Goal: Task Accomplishment & Management: Use online tool/utility

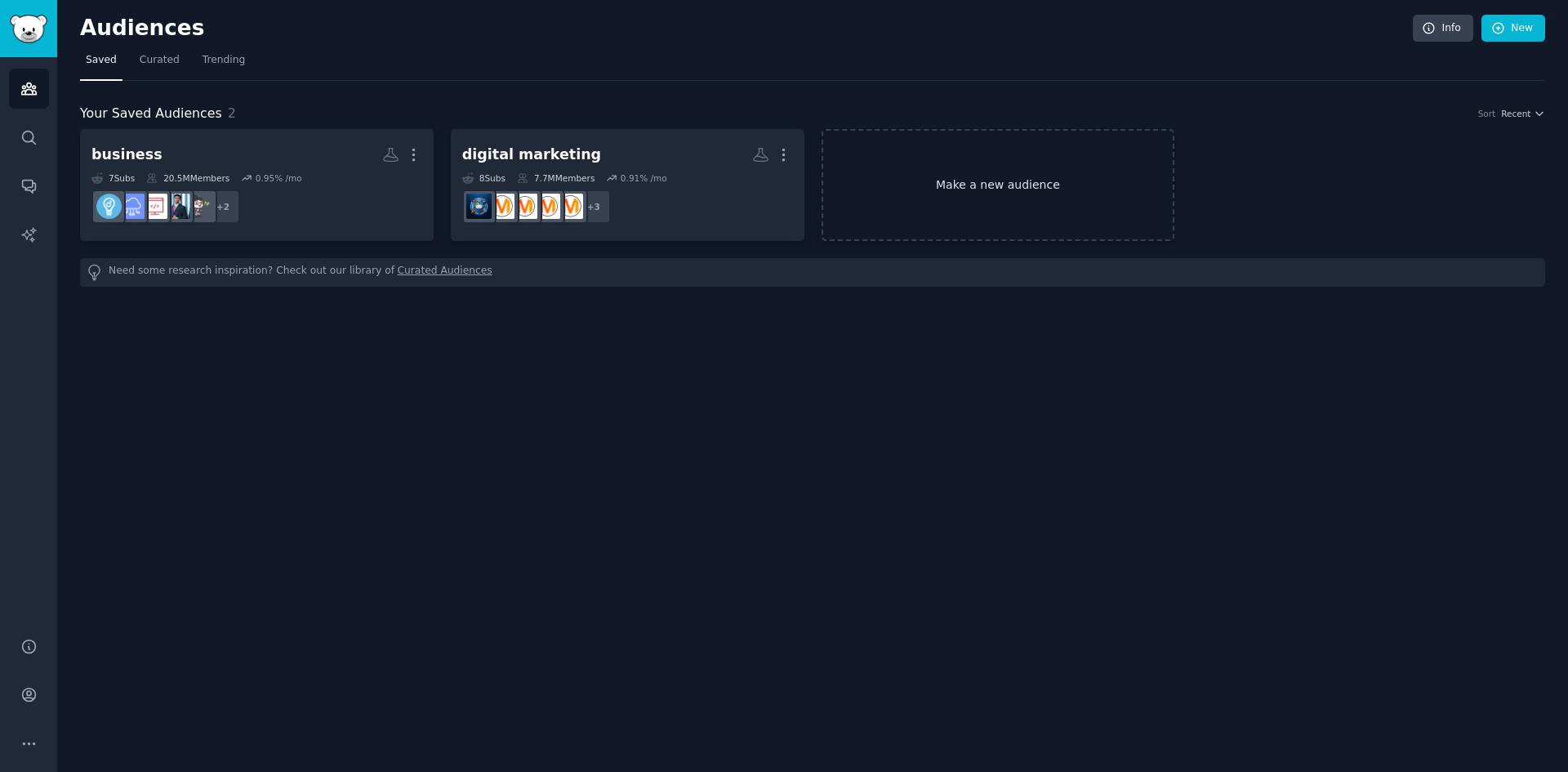
click at [935, 189] on link "Make a new audience" at bounding box center [998, 185] width 354 height 112
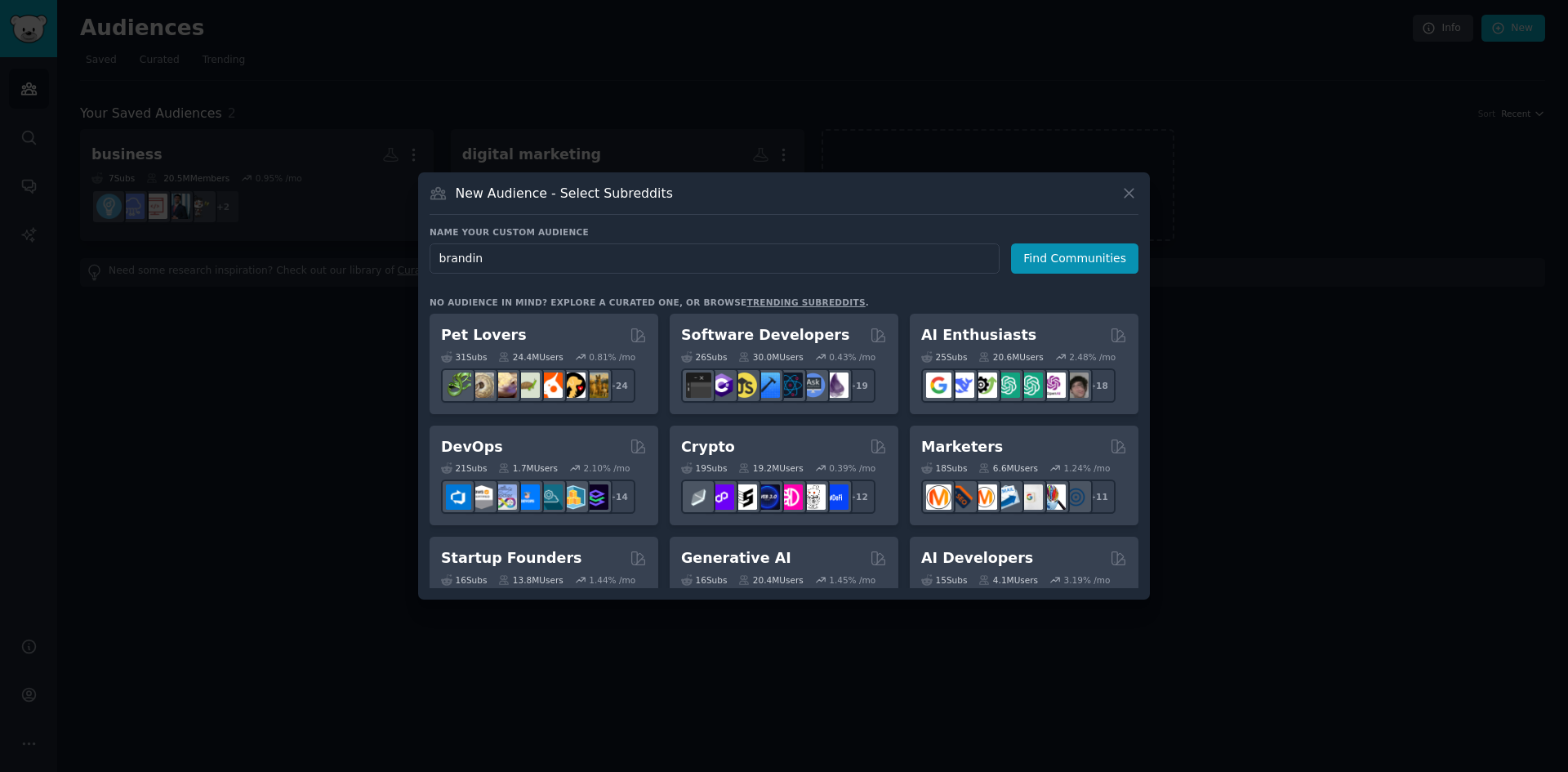
type input "branding"
click button "Find Communities" at bounding box center [1075, 258] width 128 height 30
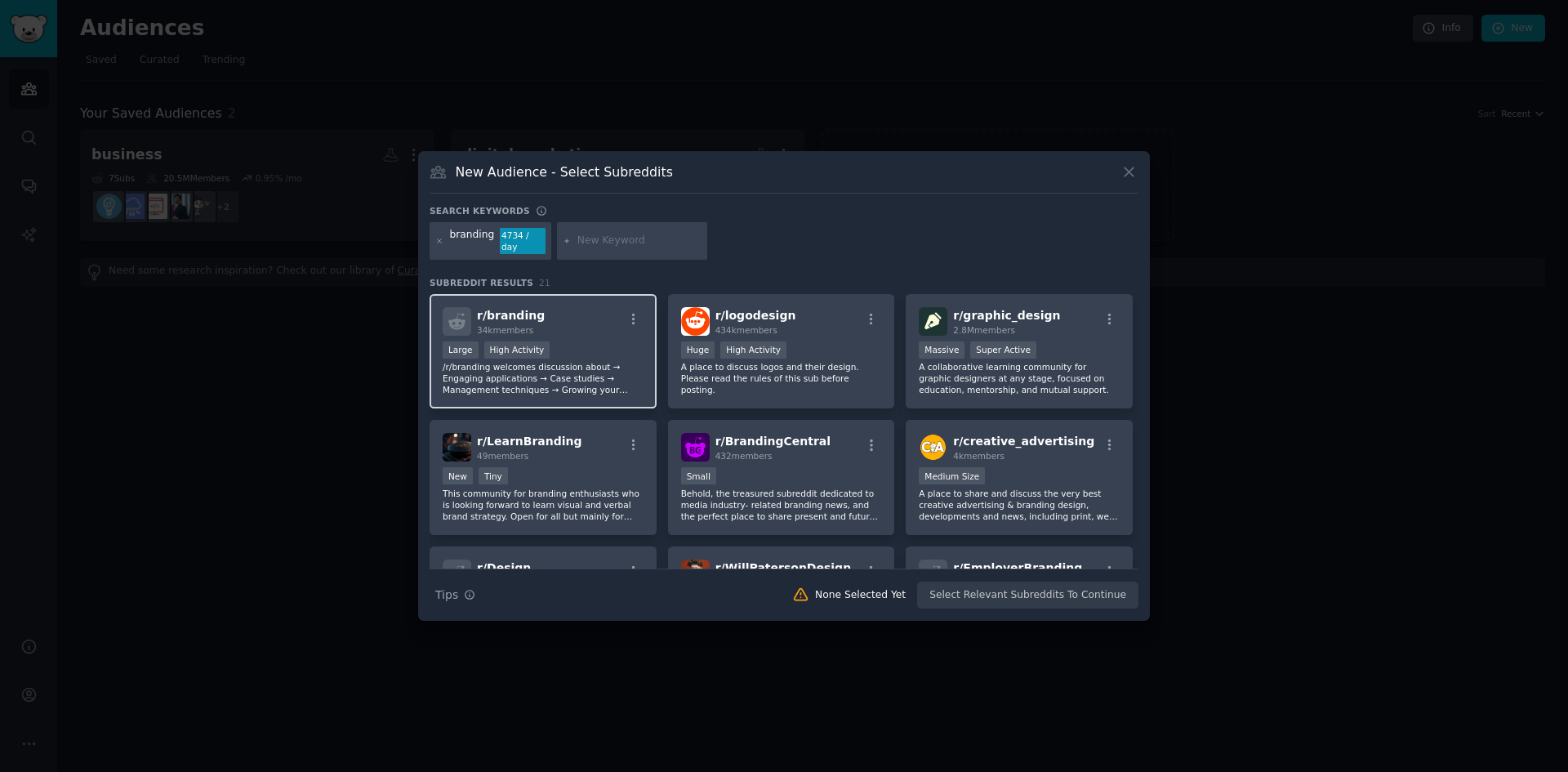
click at [578, 342] on div ">= 80th percentile for submissions / day Large High Activity" at bounding box center [543, 352] width 201 height 20
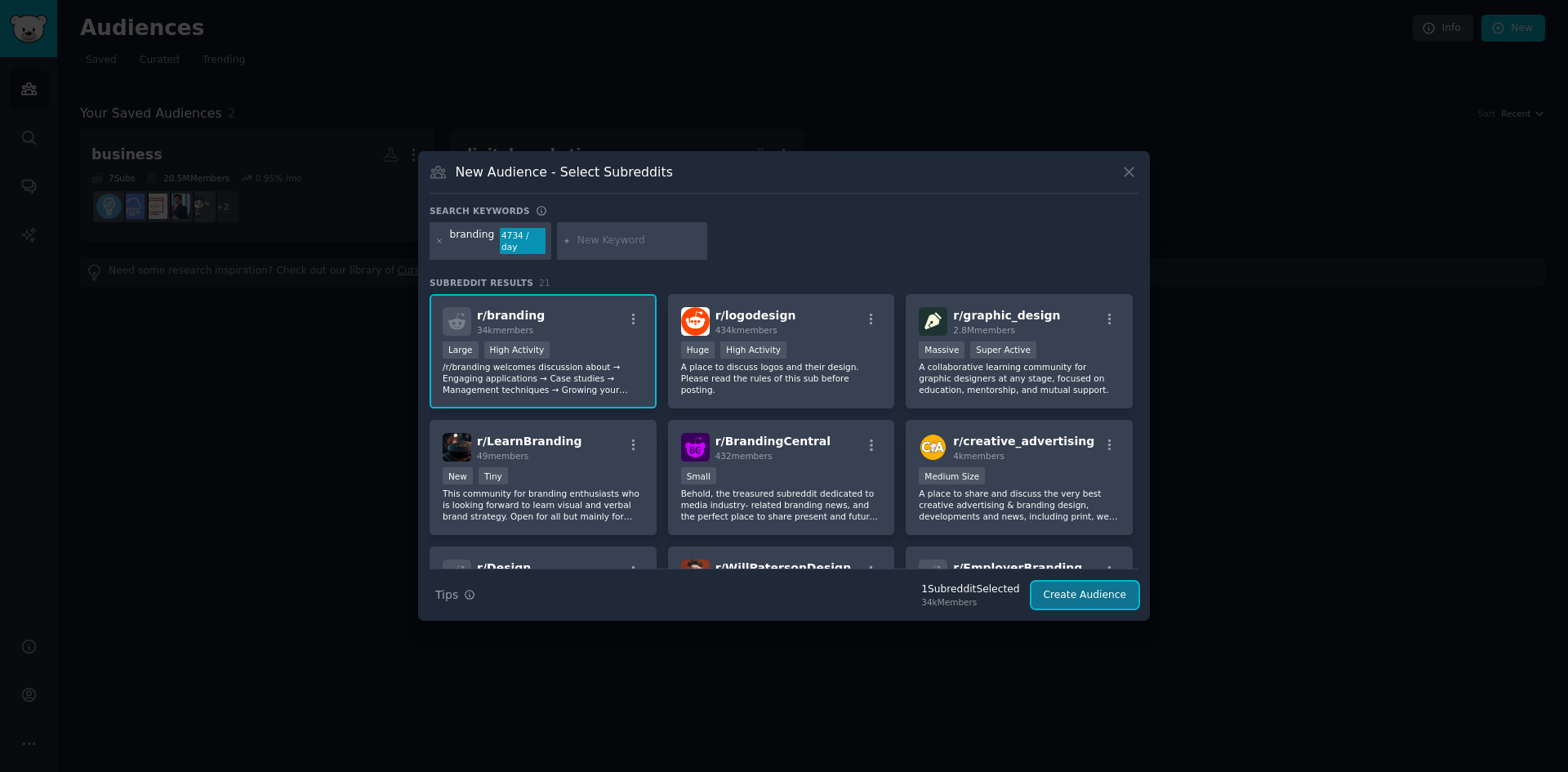
click at [1069, 586] on button "Create Audience" at bounding box center [1086, 595] width 108 height 28
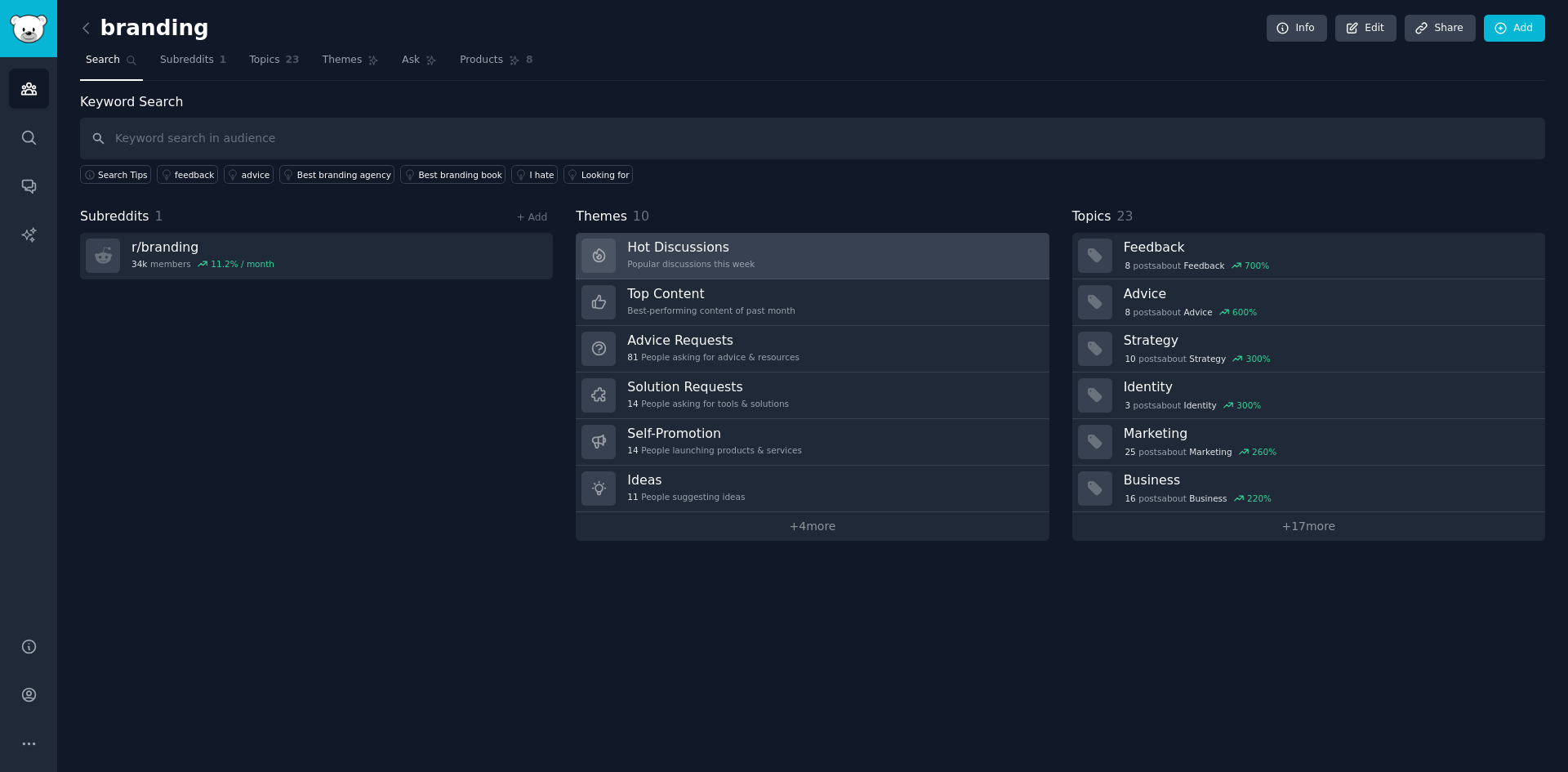
click at [792, 256] on link "Hot Discussions Popular discussions this week" at bounding box center [812, 256] width 473 height 47
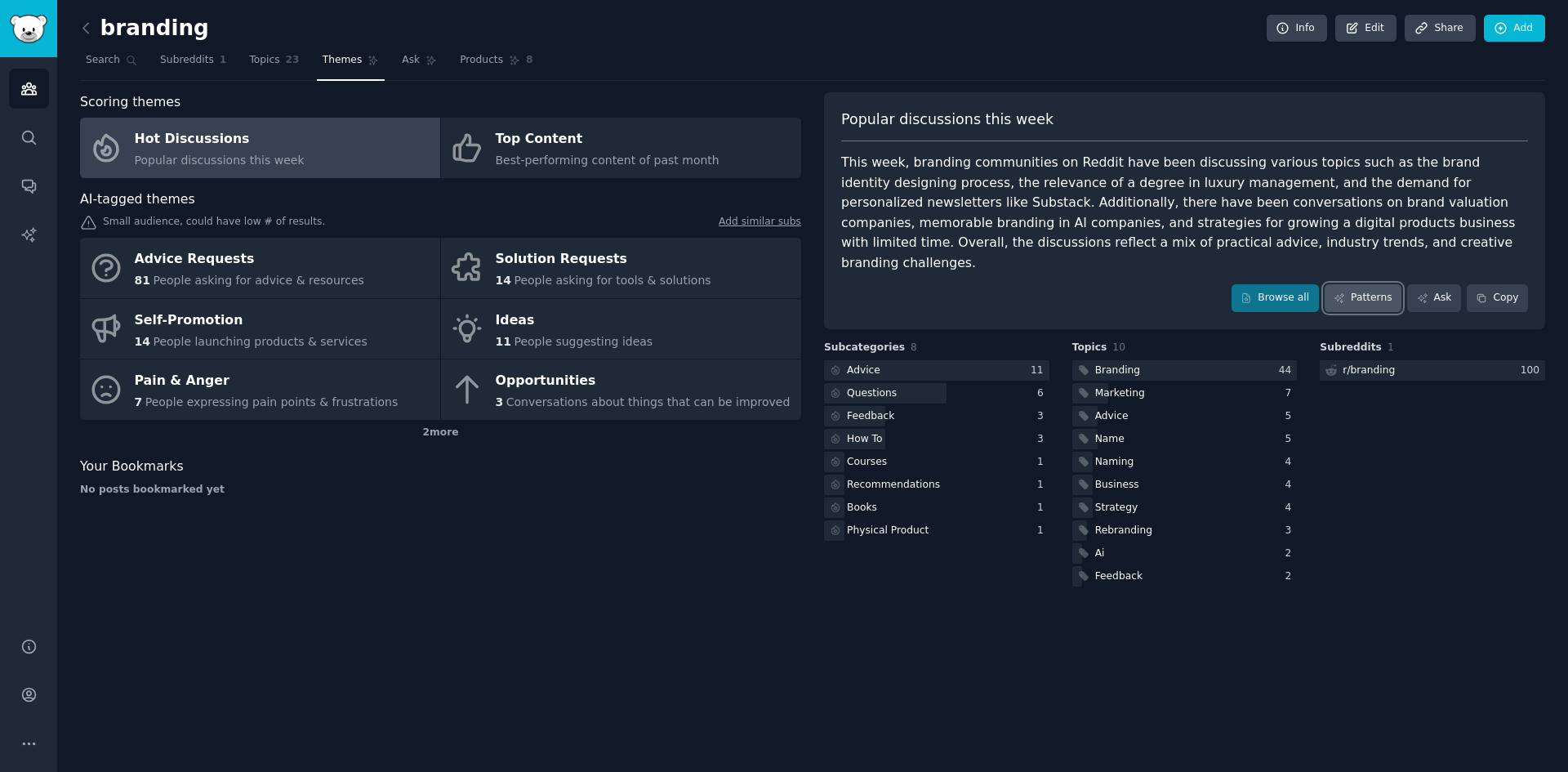
click at [1345, 292] on icon at bounding box center [1339, 298] width 11 height 11
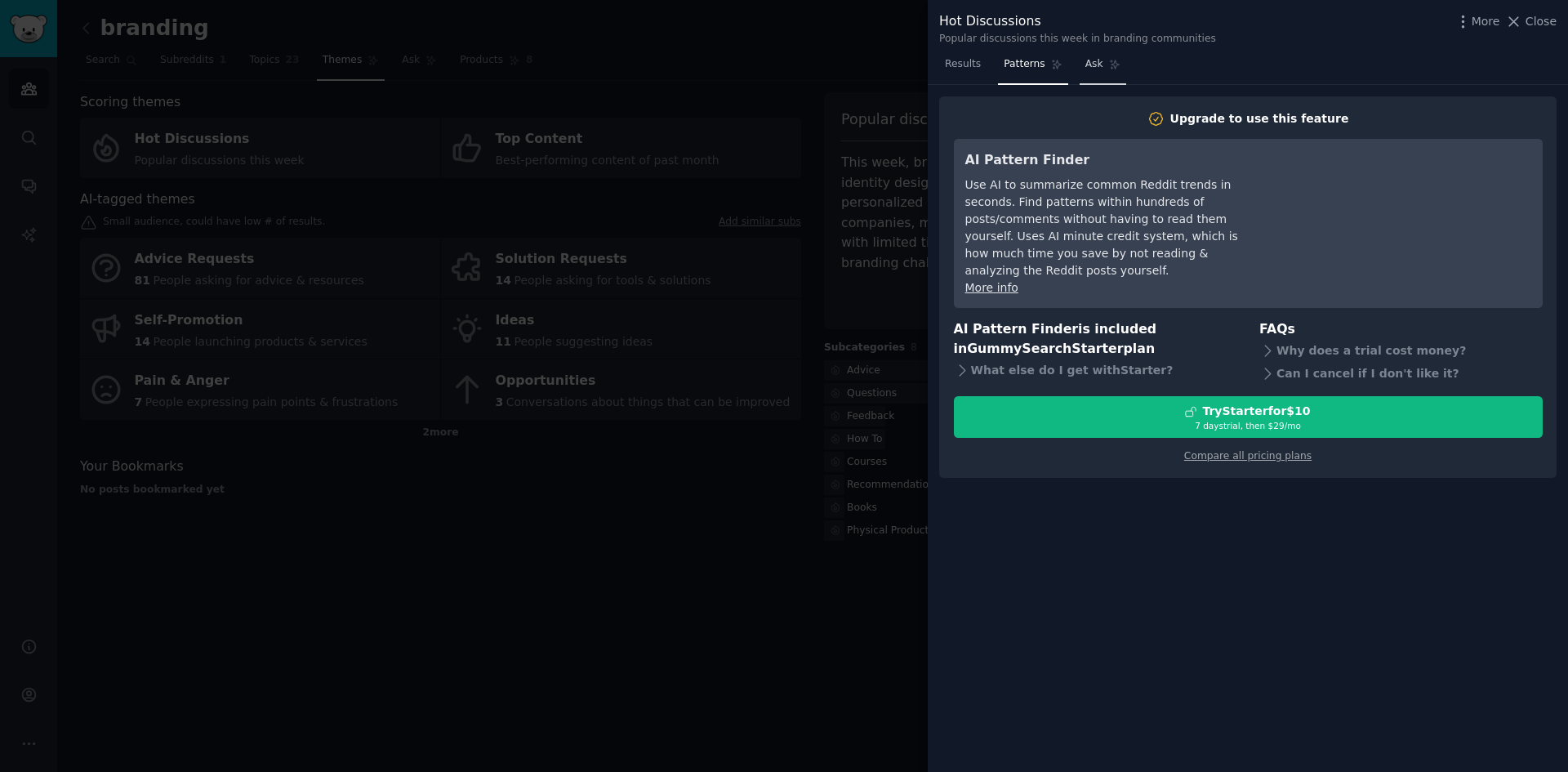
click at [1091, 57] on span "Ask" at bounding box center [1094, 64] width 18 height 15
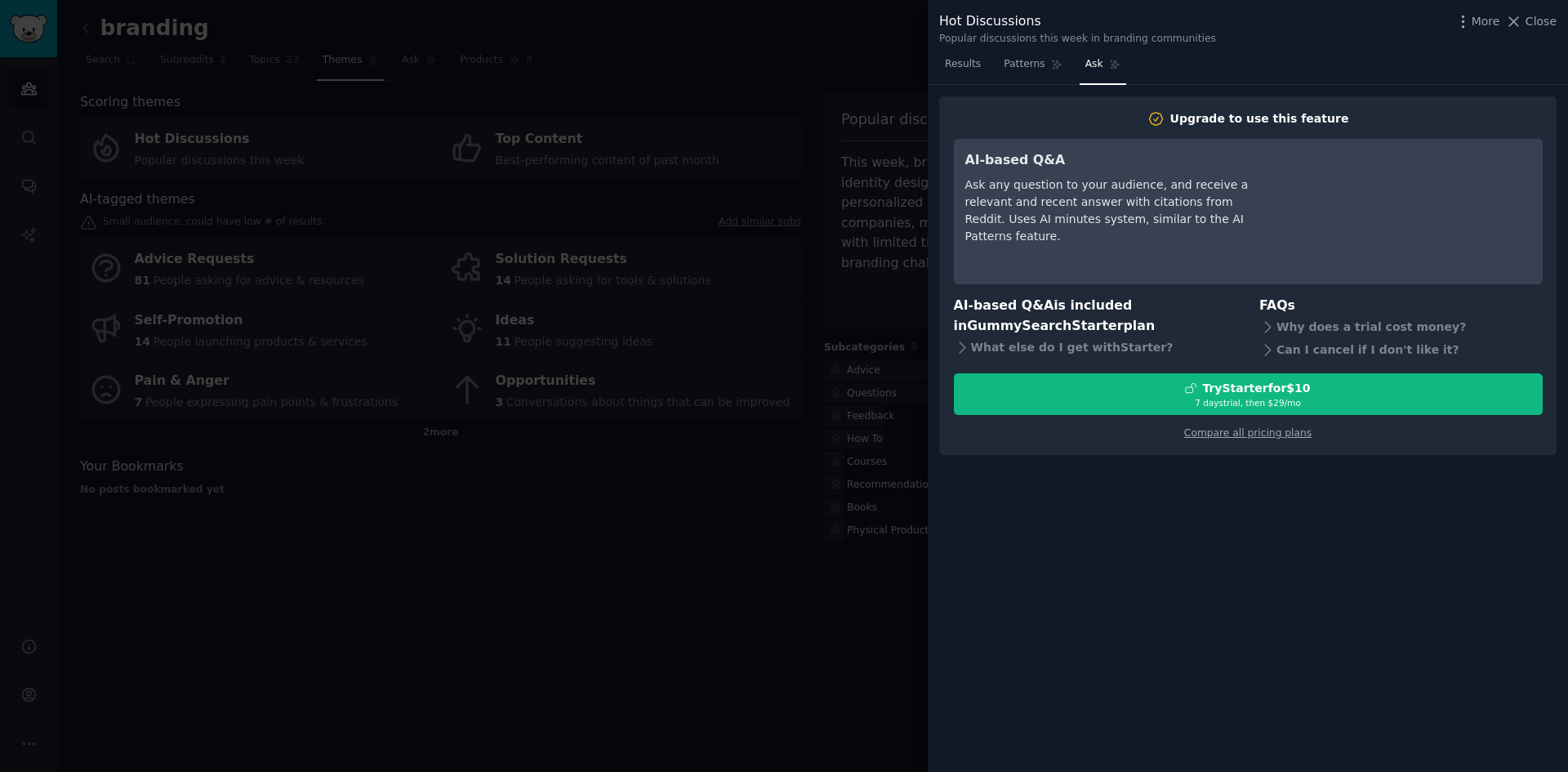
click at [872, 38] on div at bounding box center [784, 386] width 1568 height 772
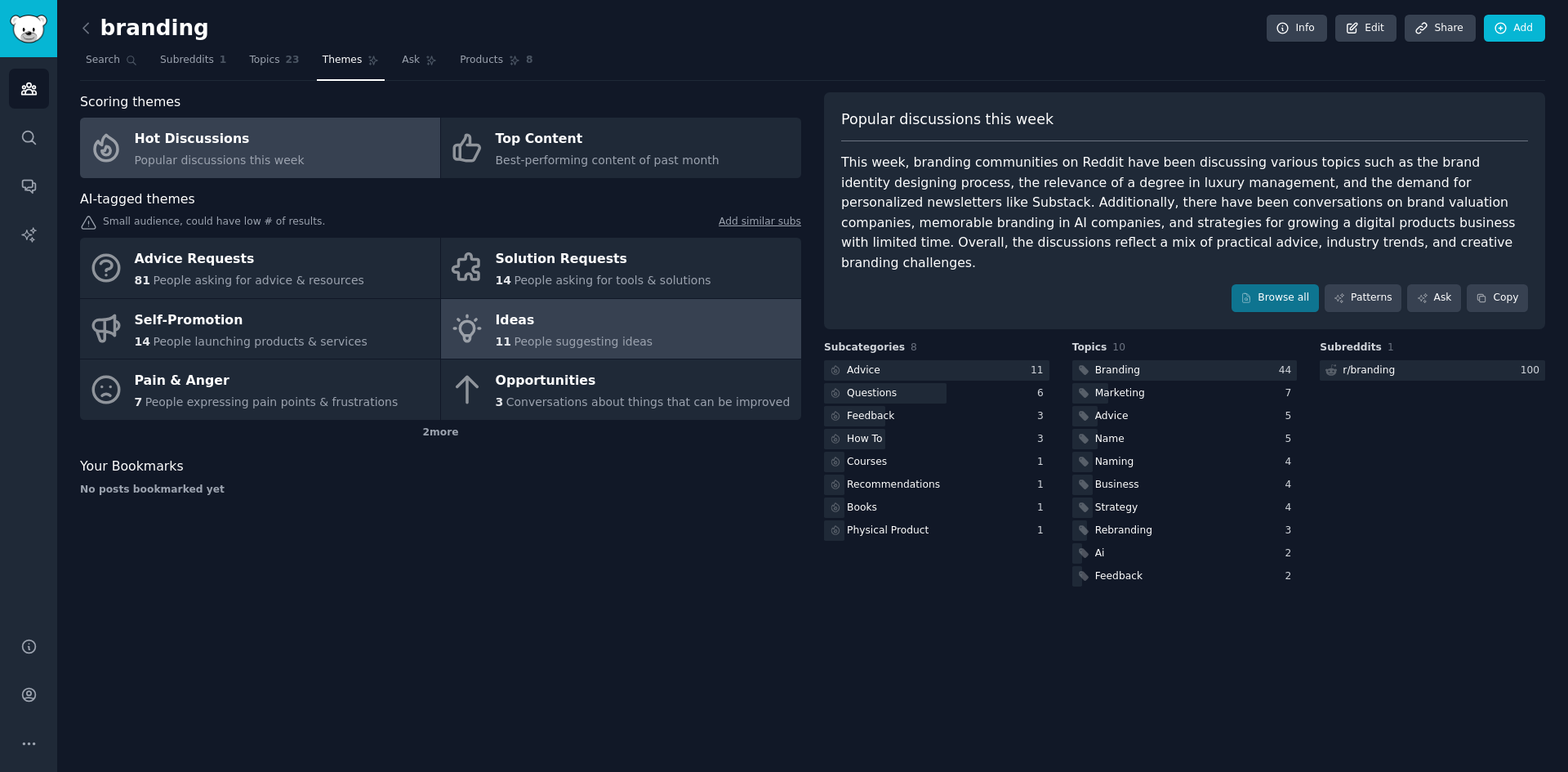
click at [608, 338] on span "People suggesting ideas" at bounding box center [583, 342] width 139 height 13
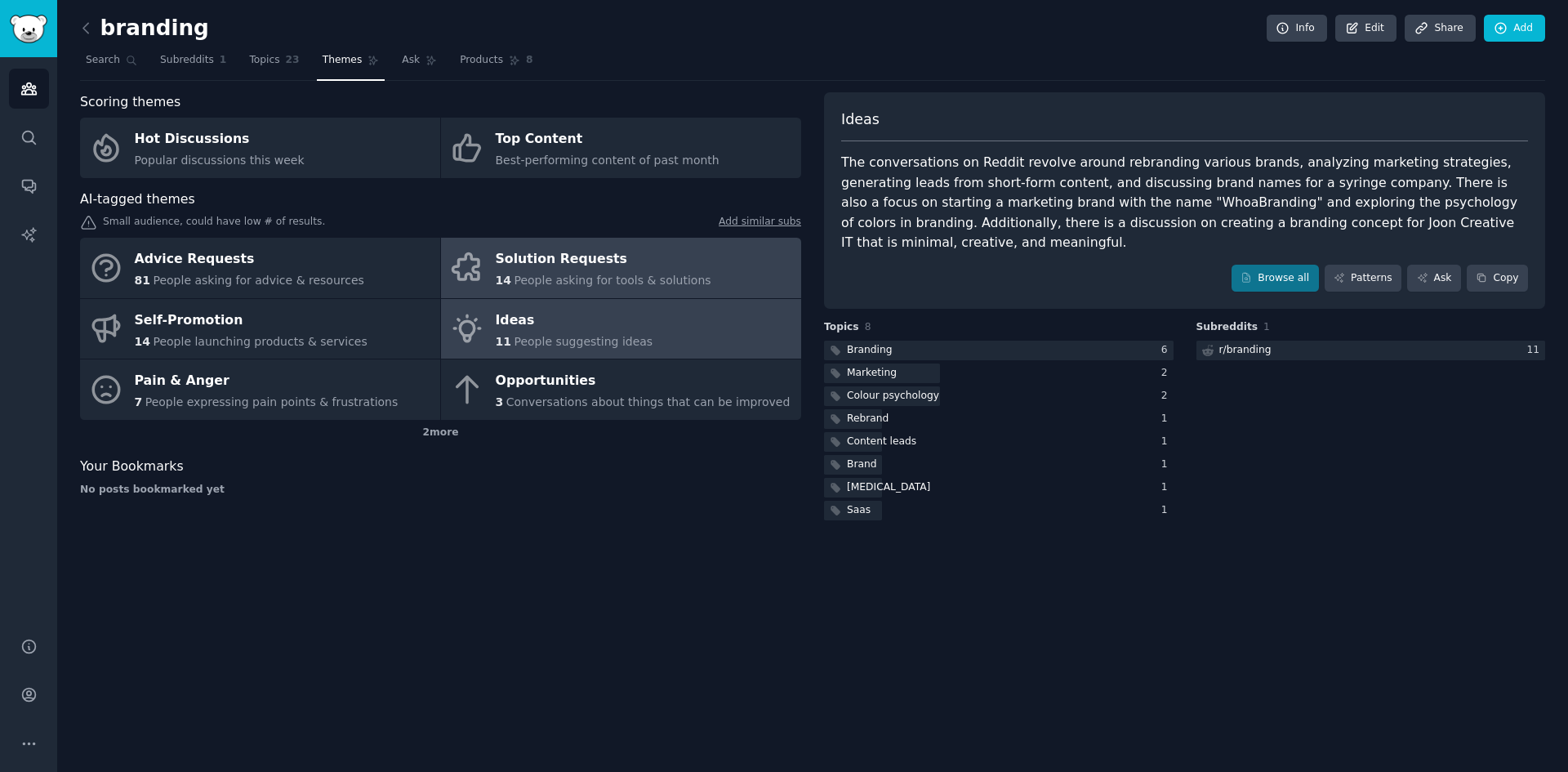
click at [590, 282] on span "People asking for tools & solutions" at bounding box center [612, 280] width 196 height 13
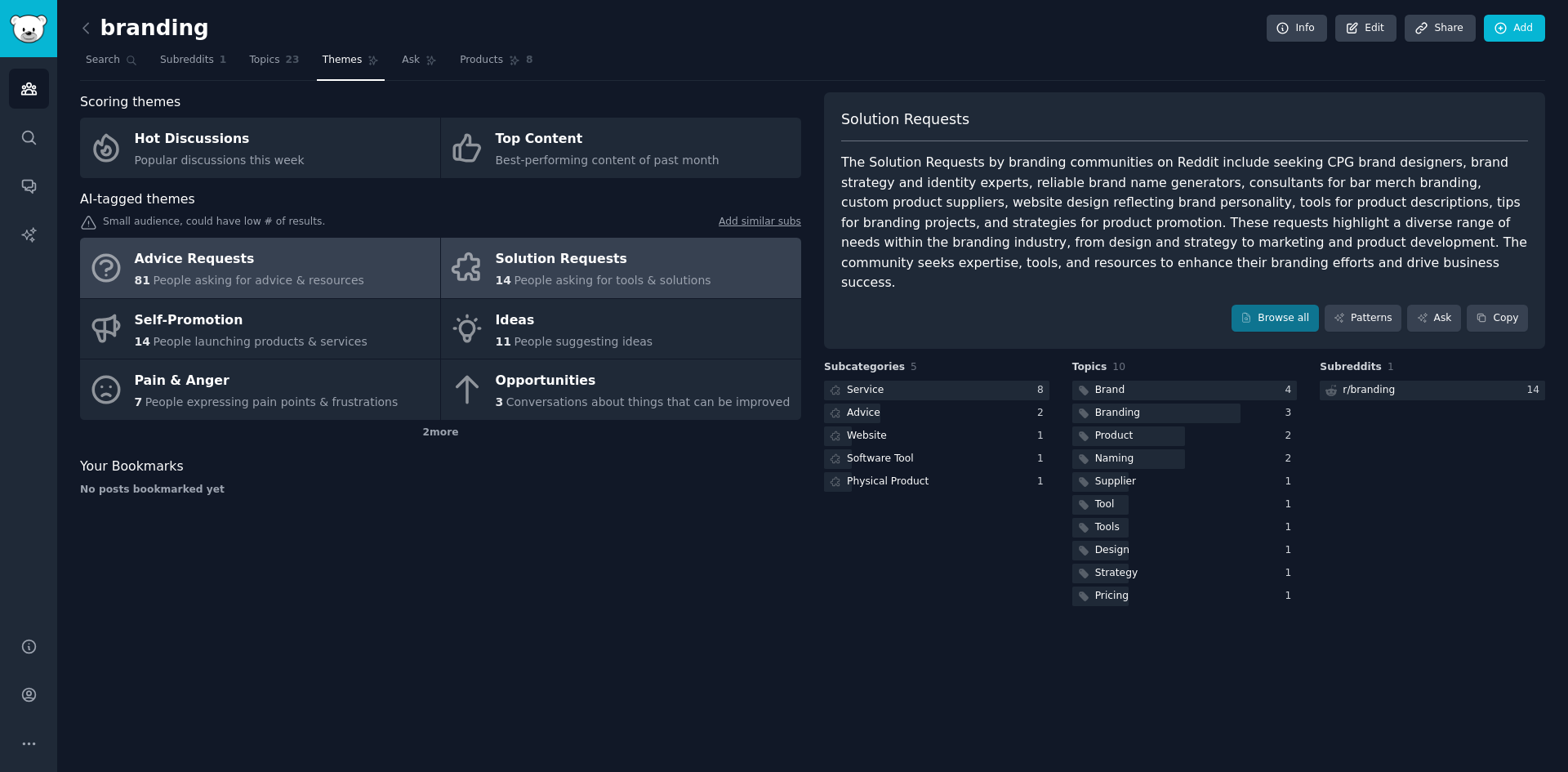
click at [318, 290] on link "Advice Requests 81 People asking for advice & resources" at bounding box center [260, 267] width 360 height 61
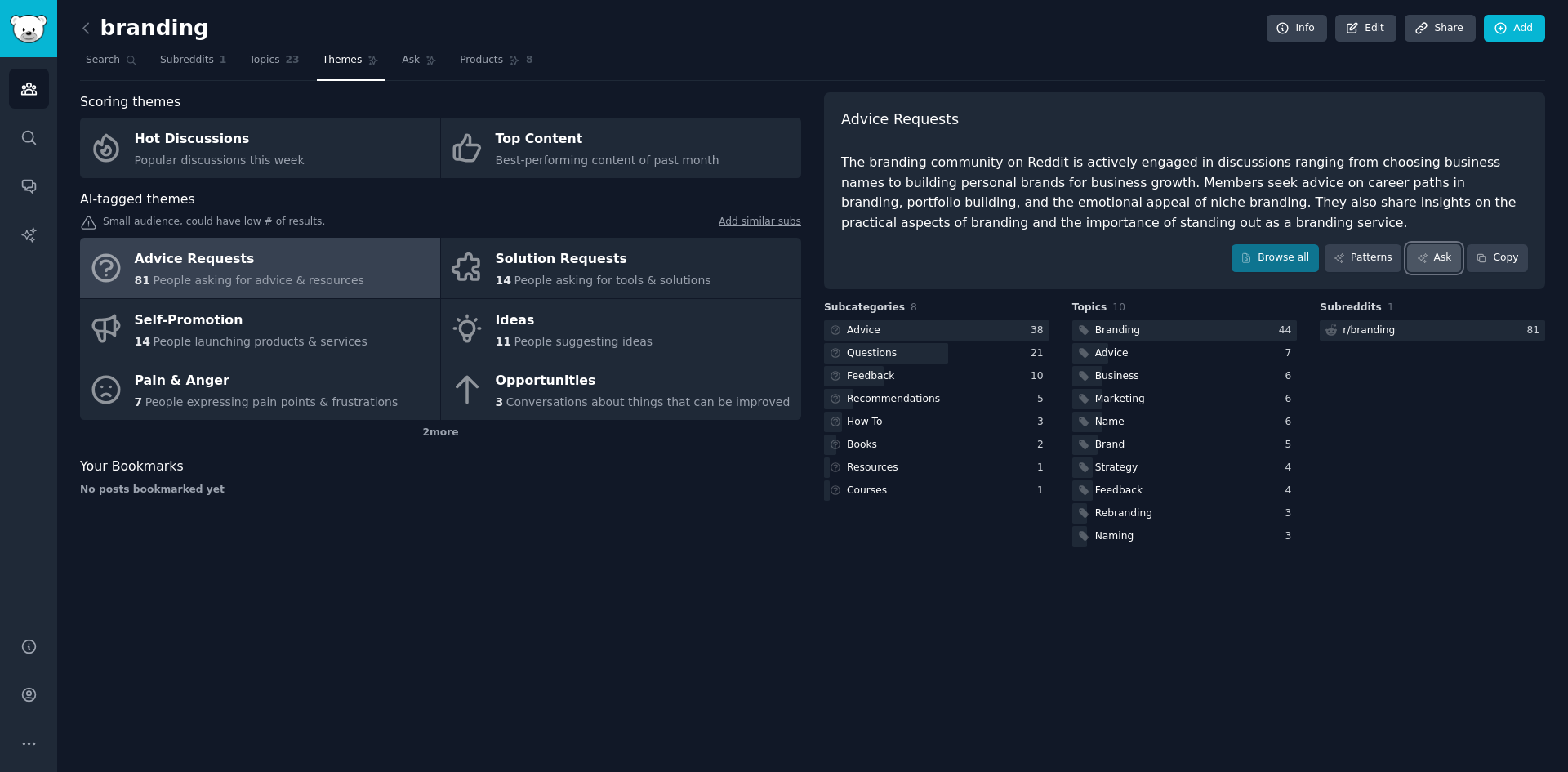
click at [1439, 261] on link "Ask" at bounding box center [1434, 258] width 54 height 28
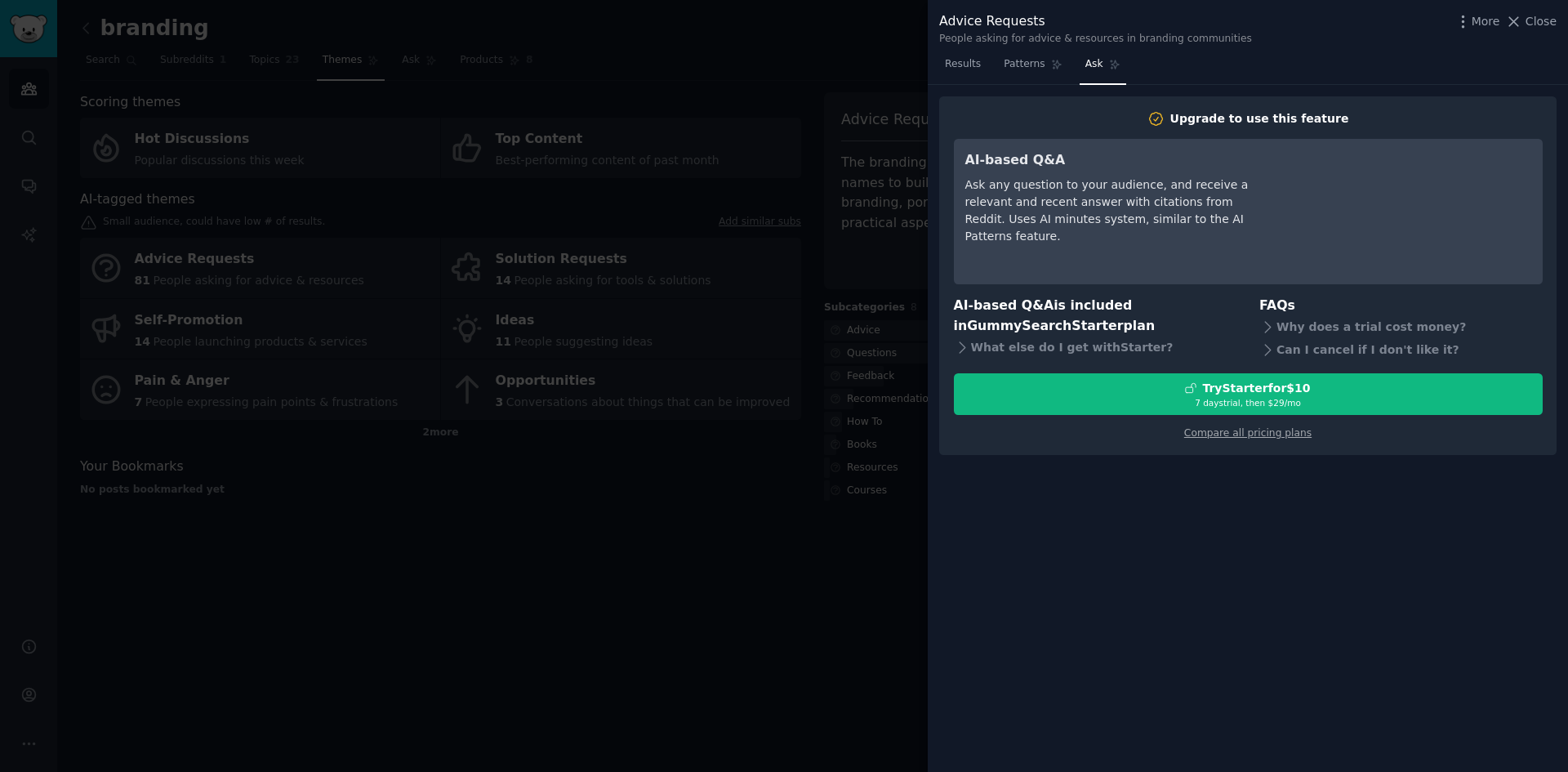
click at [865, 190] on div at bounding box center [784, 386] width 1568 height 772
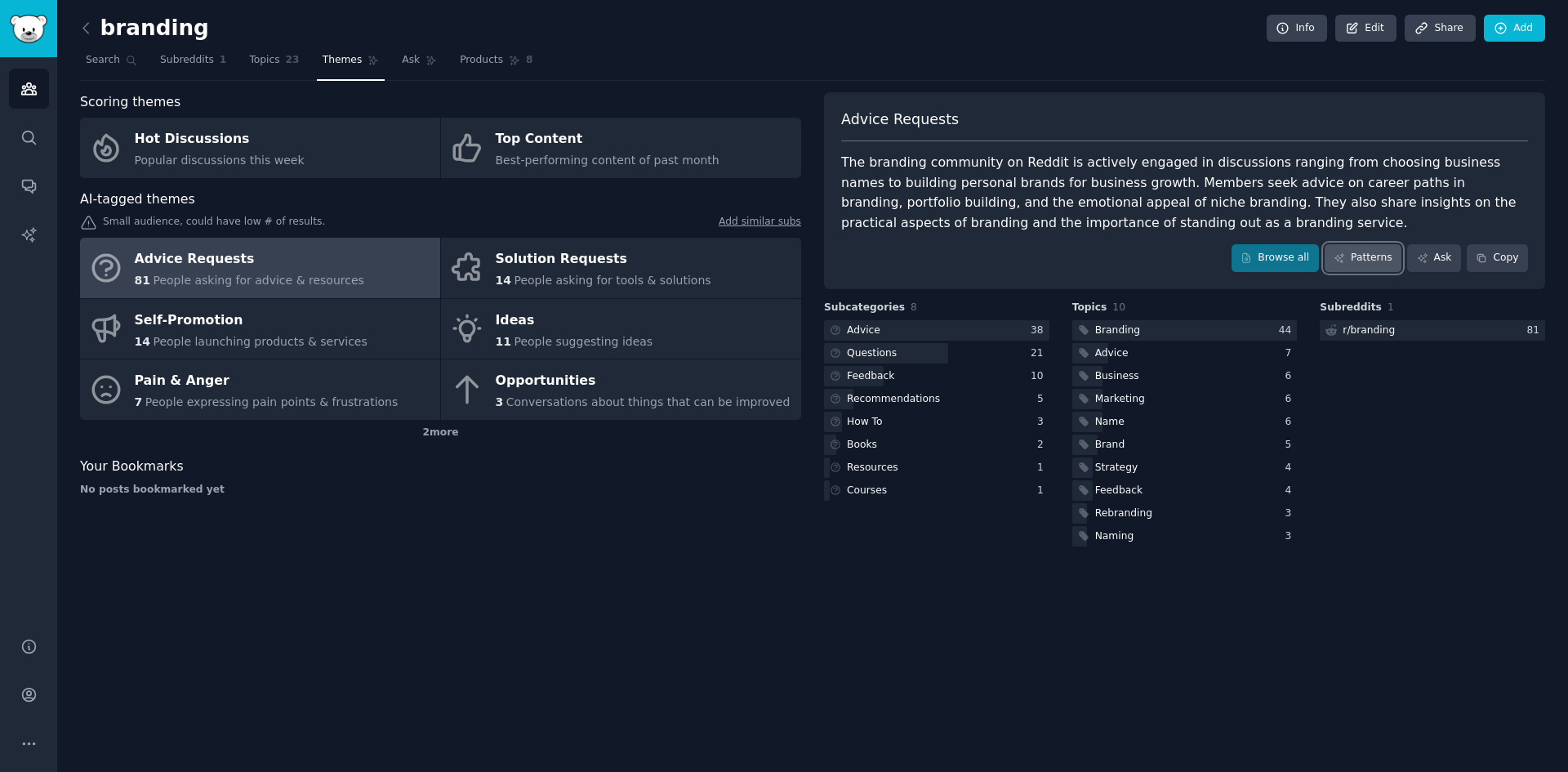
click at [1352, 269] on link "Patterns" at bounding box center [1363, 258] width 76 height 28
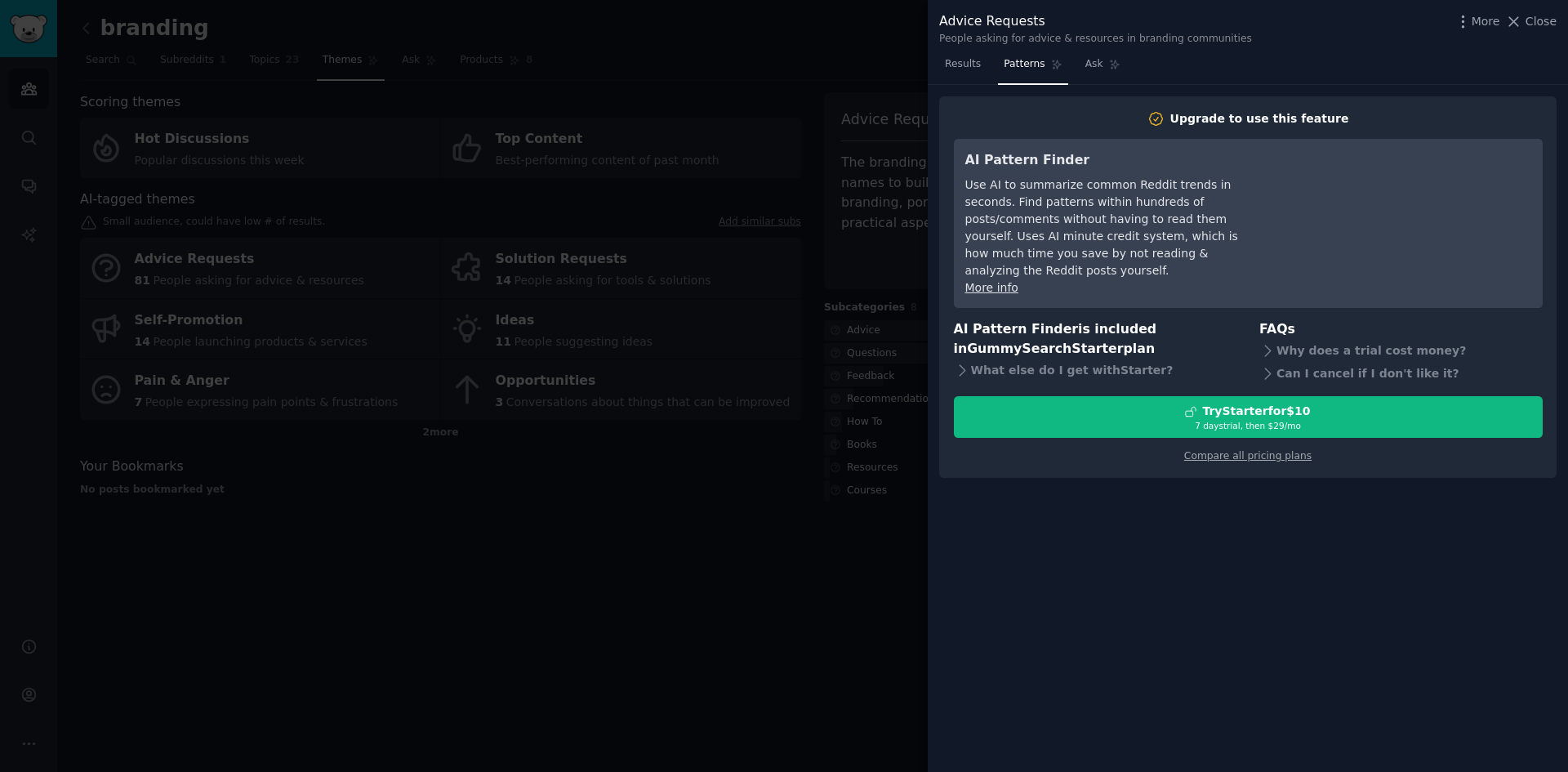
click at [829, 214] on div at bounding box center [784, 386] width 1568 height 772
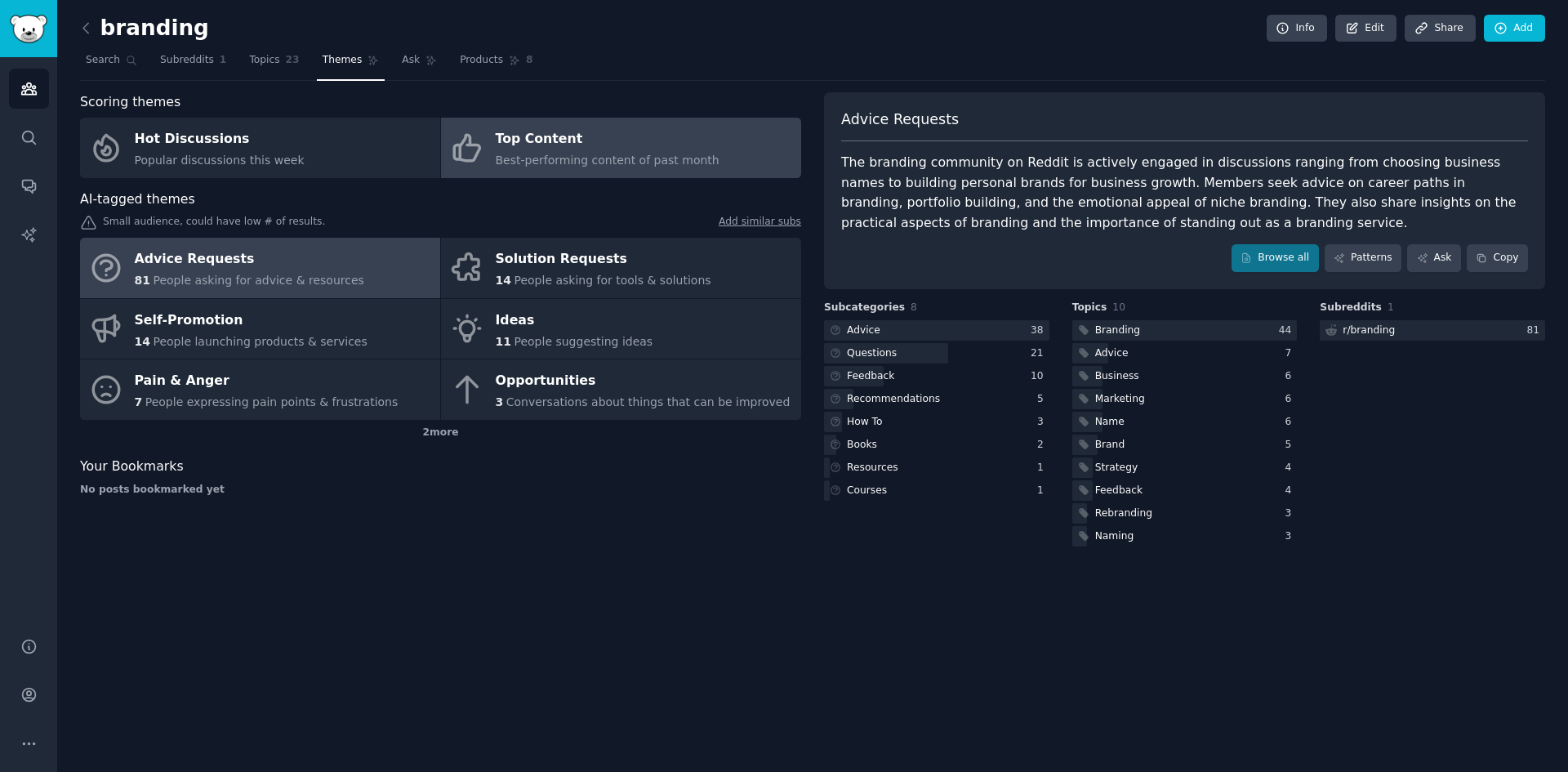
click at [612, 169] on link "Top Content Best-performing content of past month" at bounding box center [621, 147] width 360 height 61
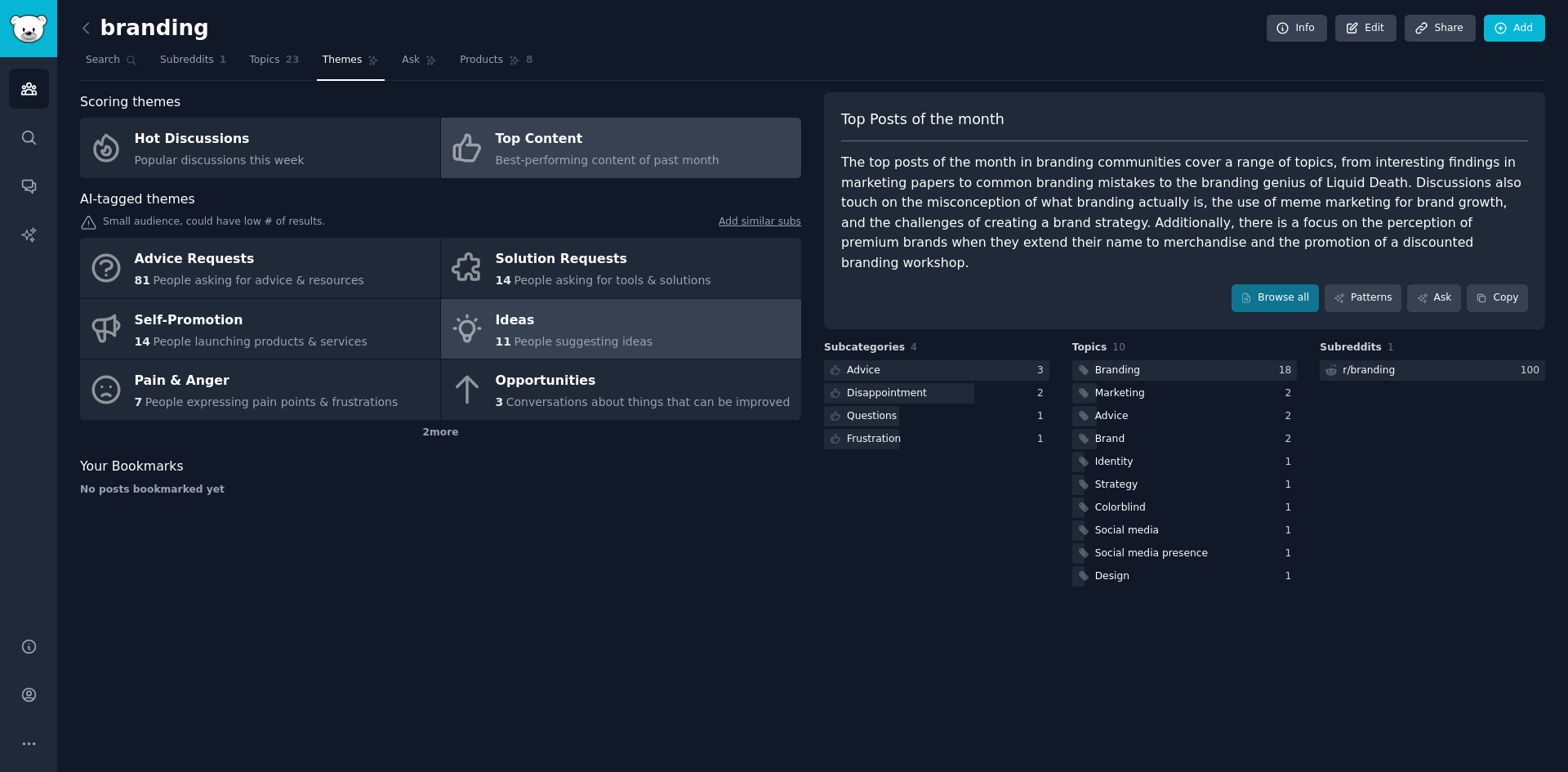
click at [505, 335] on span "11" at bounding box center [503, 342] width 16 height 13
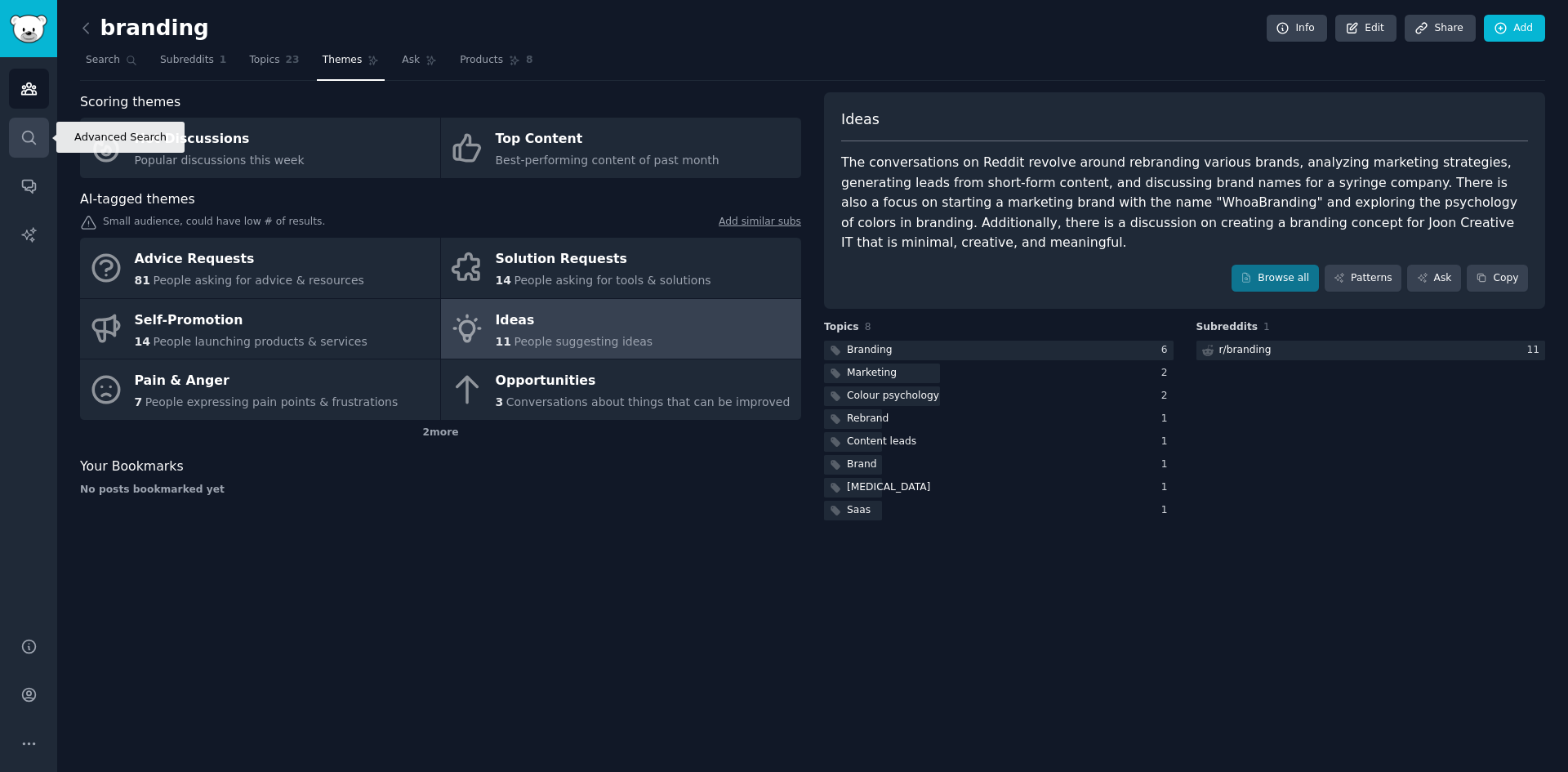
click at [23, 147] on link "Search" at bounding box center [29, 137] width 40 height 40
